Goal: Book appointment/travel/reservation

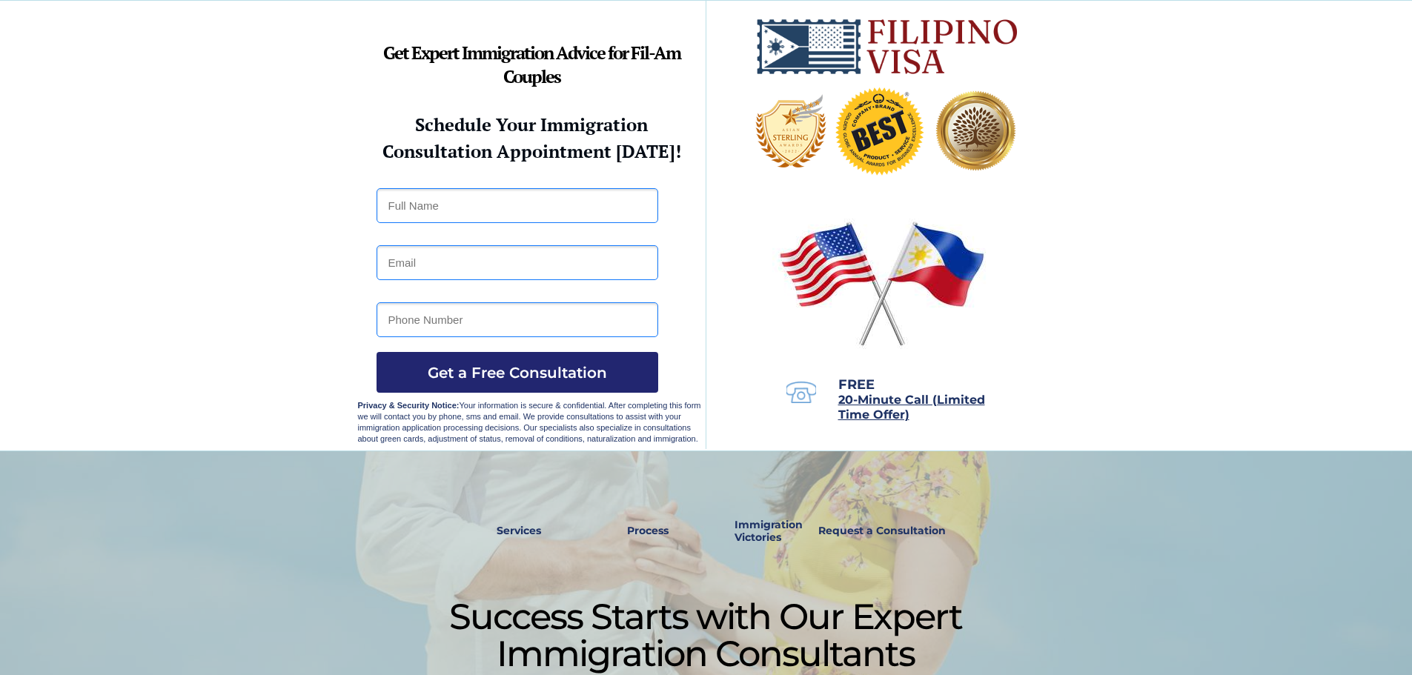
drag, startPoint x: 248, startPoint y: 10, endPoint x: 1124, endPoint y: 346, distance: 938.3
click at [1124, 346] on div at bounding box center [706, 226] width 1412 height 450
click at [1125, 399] on div at bounding box center [706, 226] width 1412 height 450
click at [1095, 575] on div at bounding box center [706, 638] width 1412 height 375
click at [1184, 149] on div at bounding box center [706, 226] width 1412 height 450
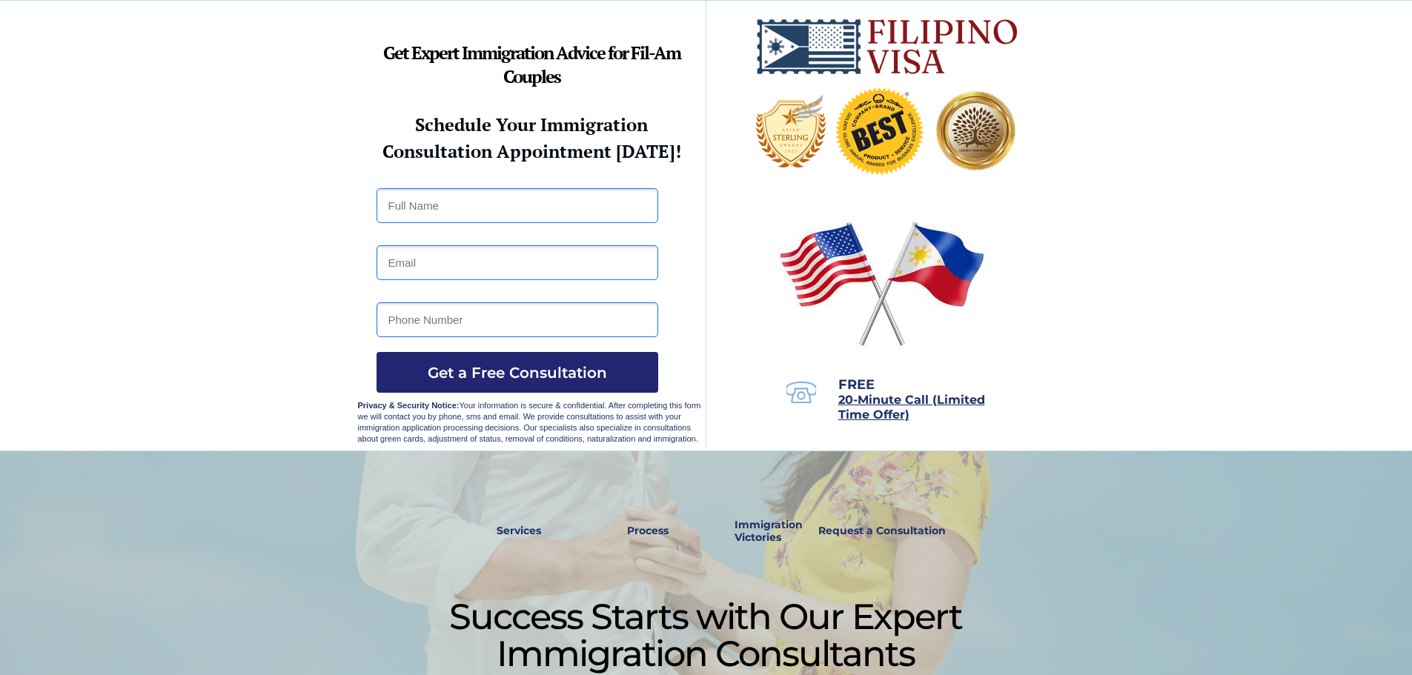
click at [213, 162] on div at bounding box center [706, 226] width 1412 height 450
click at [1084, 71] on div at bounding box center [706, 226] width 1412 height 450
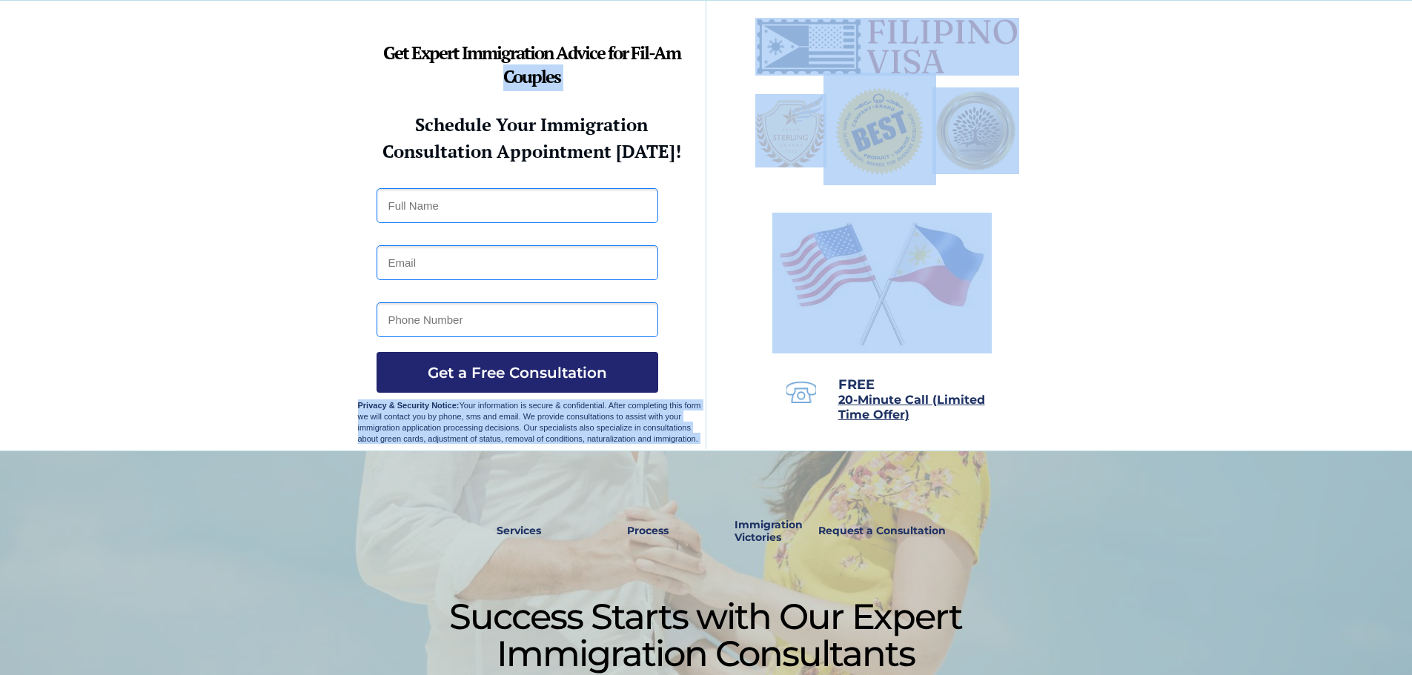
drag, startPoint x: 1017, startPoint y: 465, endPoint x: 405, endPoint y: 89, distance: 718.6
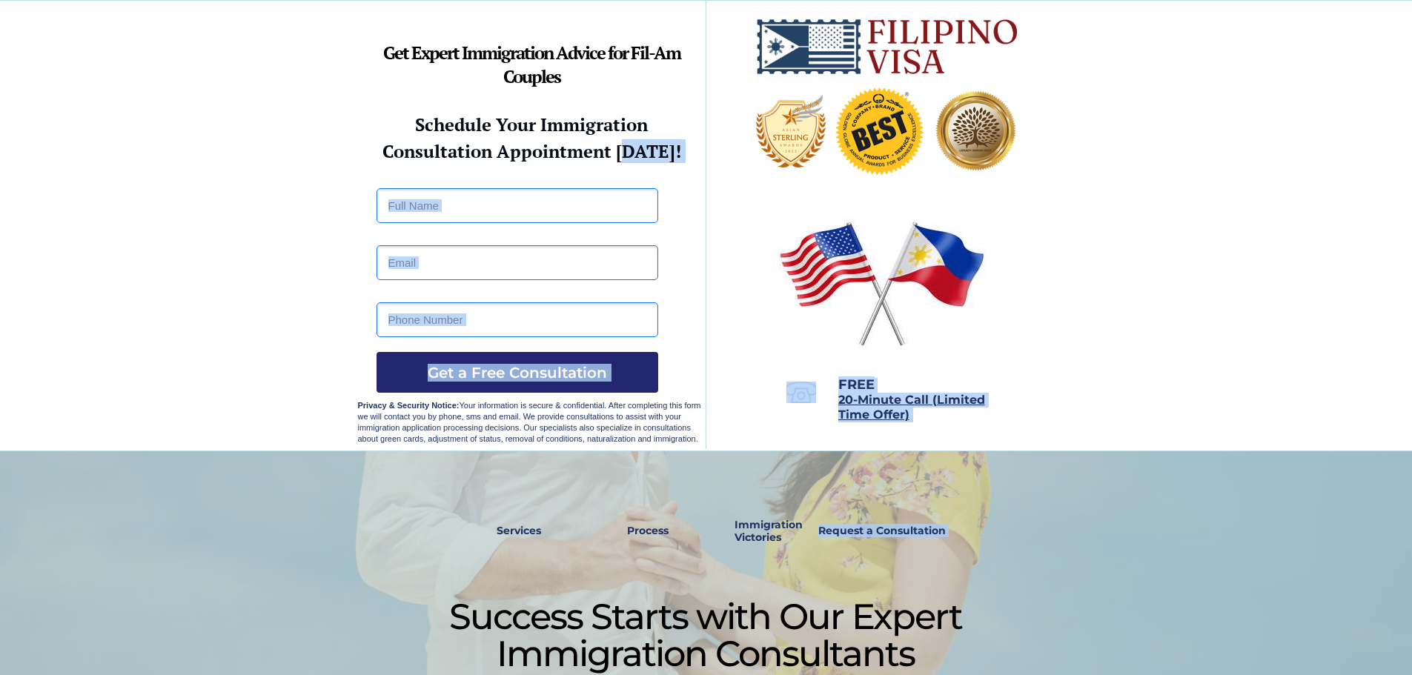
drag, startPoint x: 385, startPoint y: 50, endPoint x: 628, endPoint y: 141, distance: 259.3
click at [628, 0] on div "Success Starts with Our Expert Immigration Consultants Specializing in K1 and C…" at bounding box center [706, 0] width 697 height 0
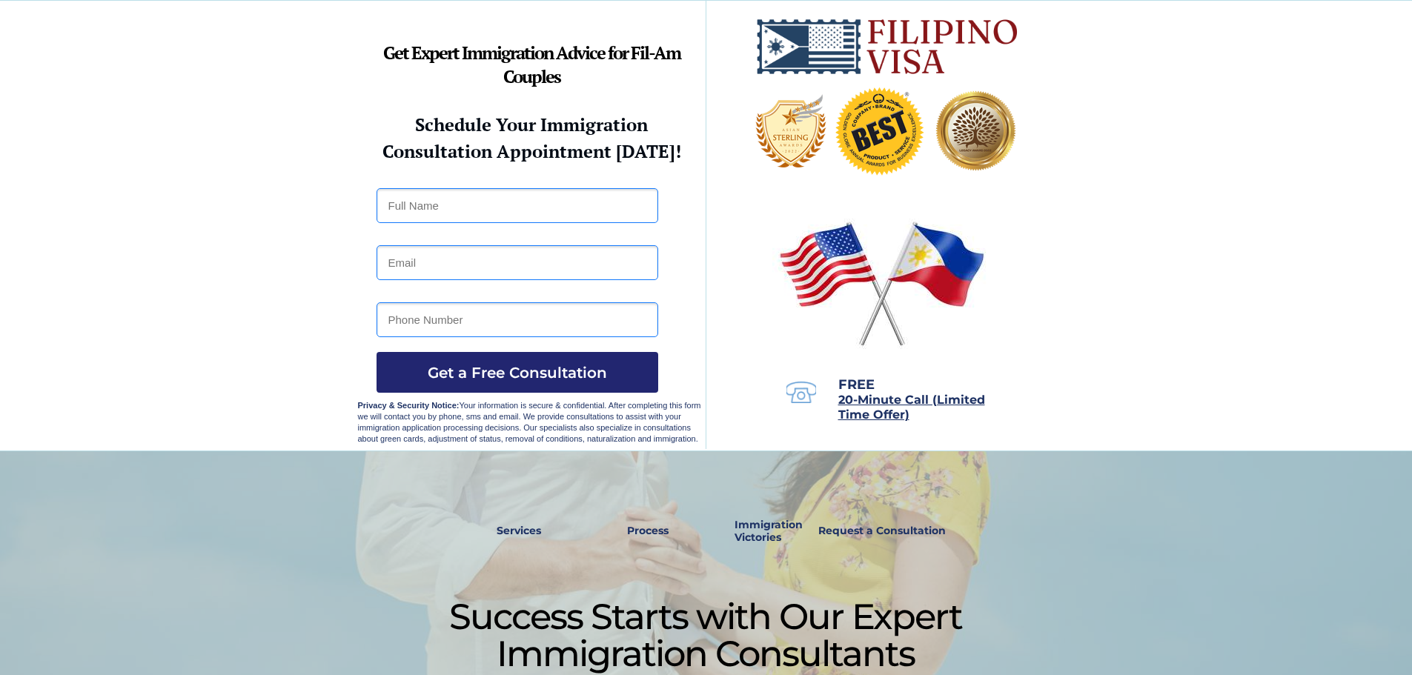
click at [1164, 313] on div at bounding box center [706, 226] width 1412 height 450
drag, startPoint x: 1036, startPoint y: 443, endPoint x: 725, endPoint y: 370, distance: 319.8
click at [725, 370] on div at bounding box center [706, 226] width 697 height 450
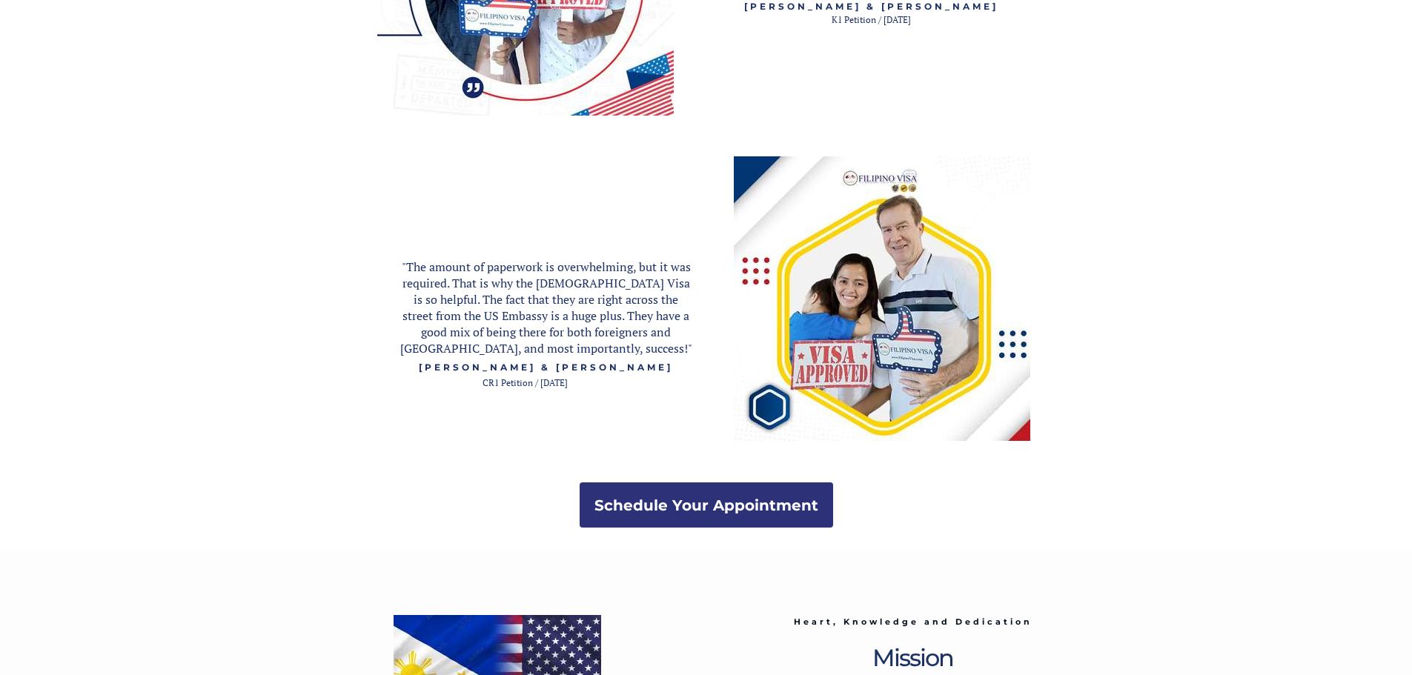
scroll to position [2369, 0]
